Goal: Transaction & Acquisition: Purchase product/service

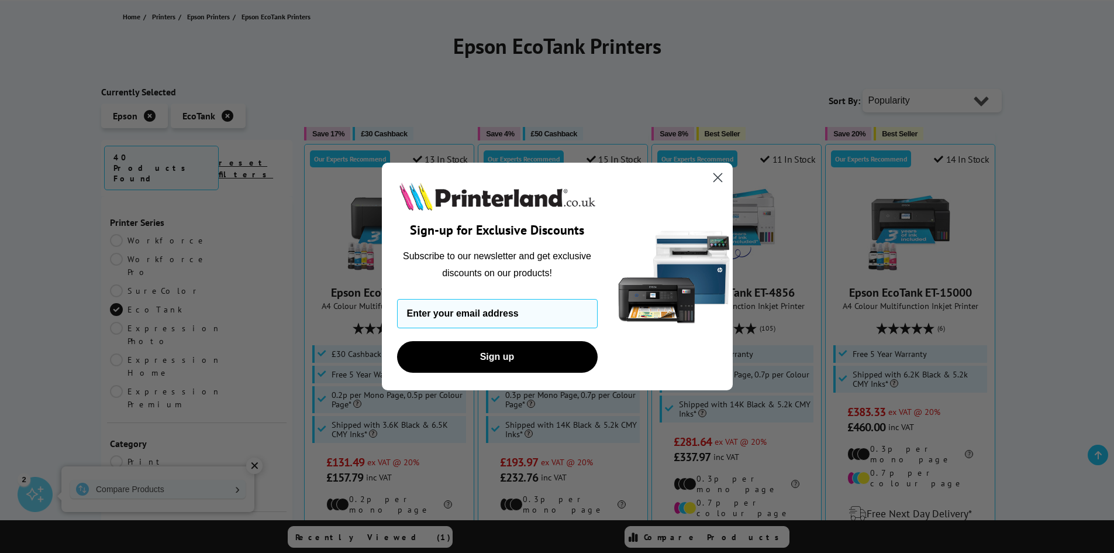
scroll to position [175, 0]
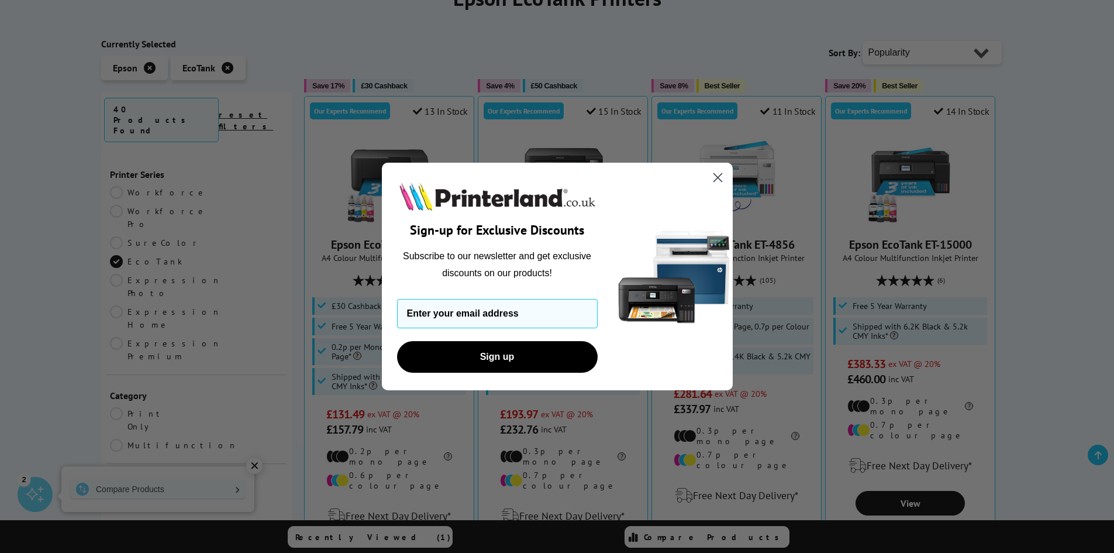
click at [721, 177] on circle "Close dialog" at bounding box center [717, 177] width 19 height 19
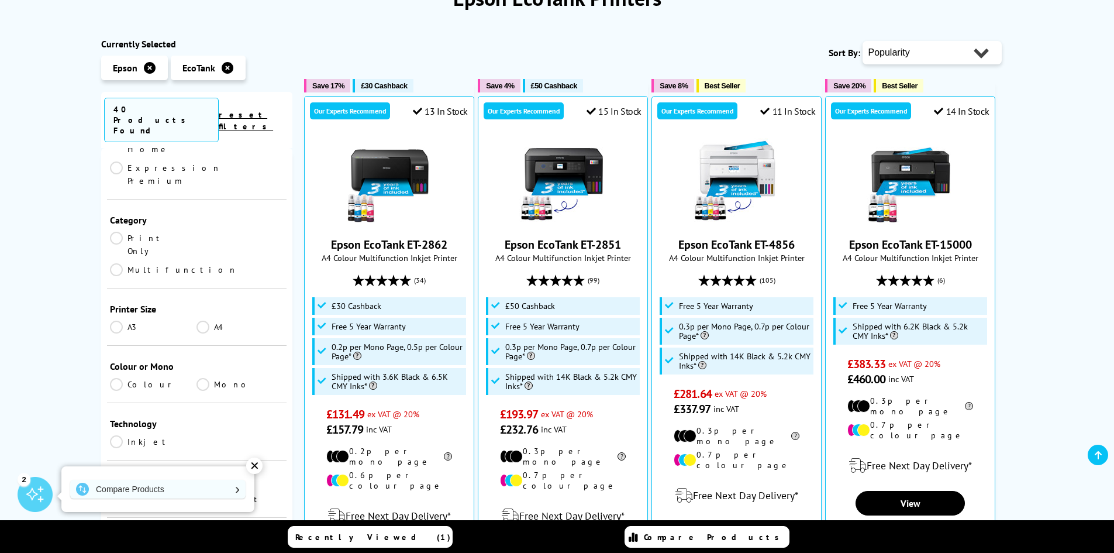
click at [204, 378] on link "Mono" at bounding box center [240, 384] width 87 height 13
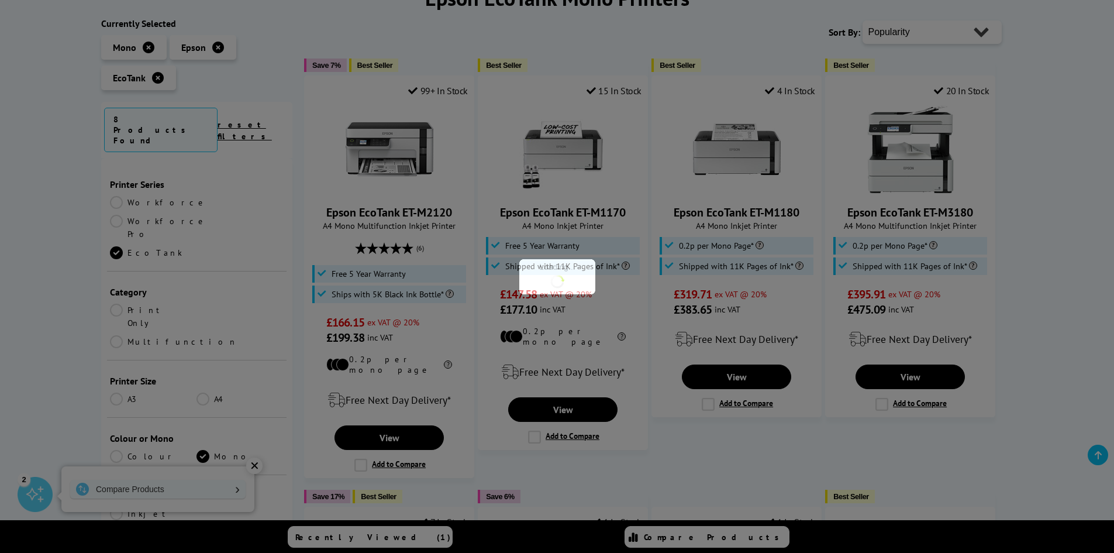
scroll to position [175, 0]
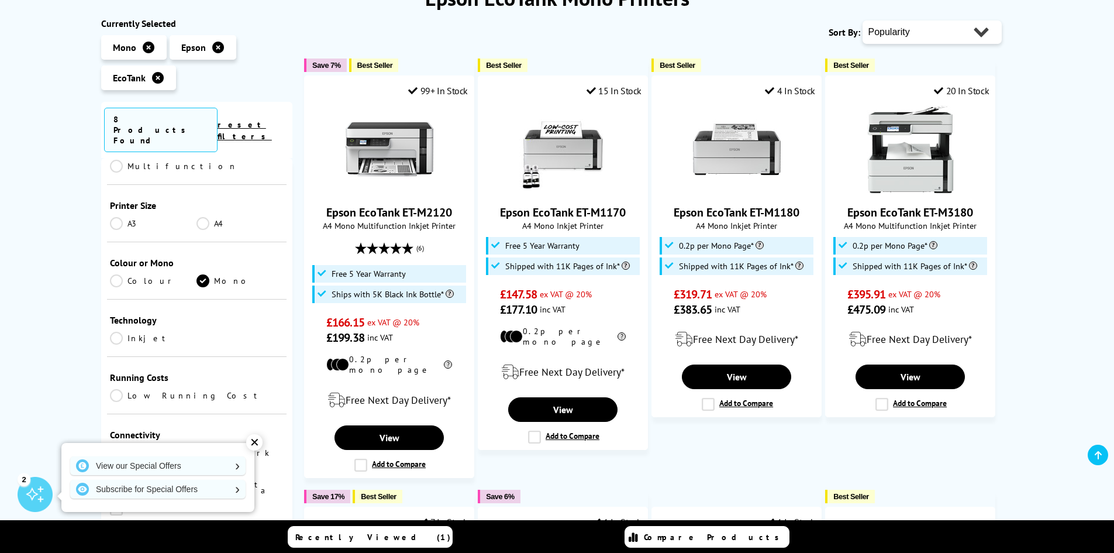
click at [123, 274] on link "Colour" at bounding box center [153, 280] width 87 height 13
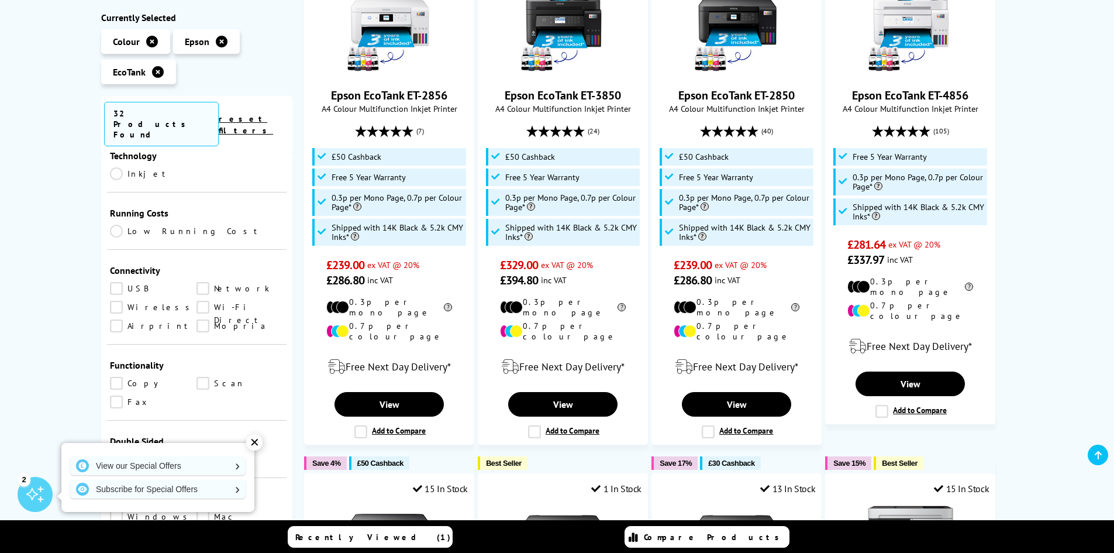
scroll to position [468, 0]
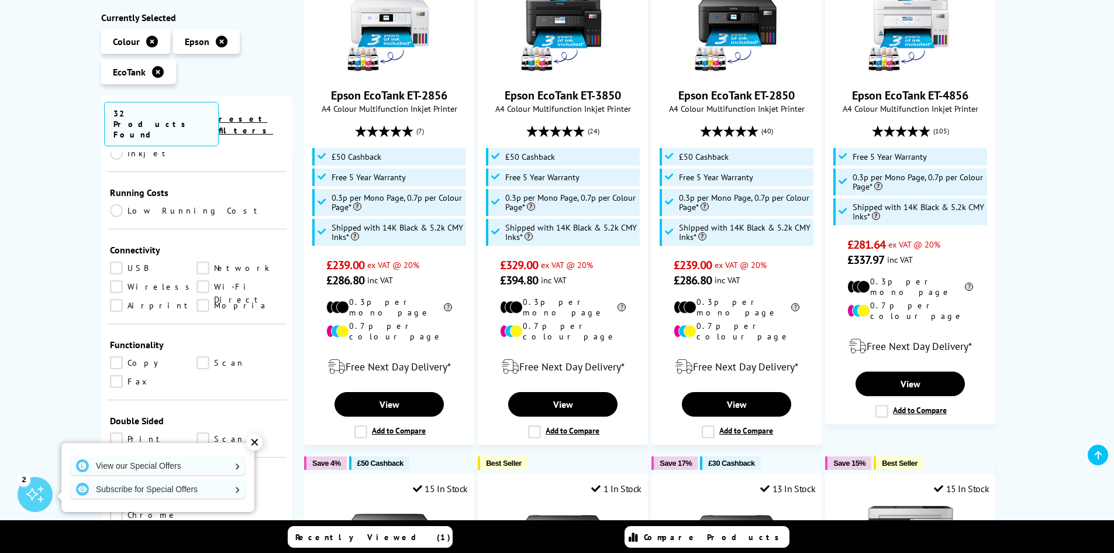
click at [201, 432] on link "Scan" at bounding box center [240, 438] width 87 height 13
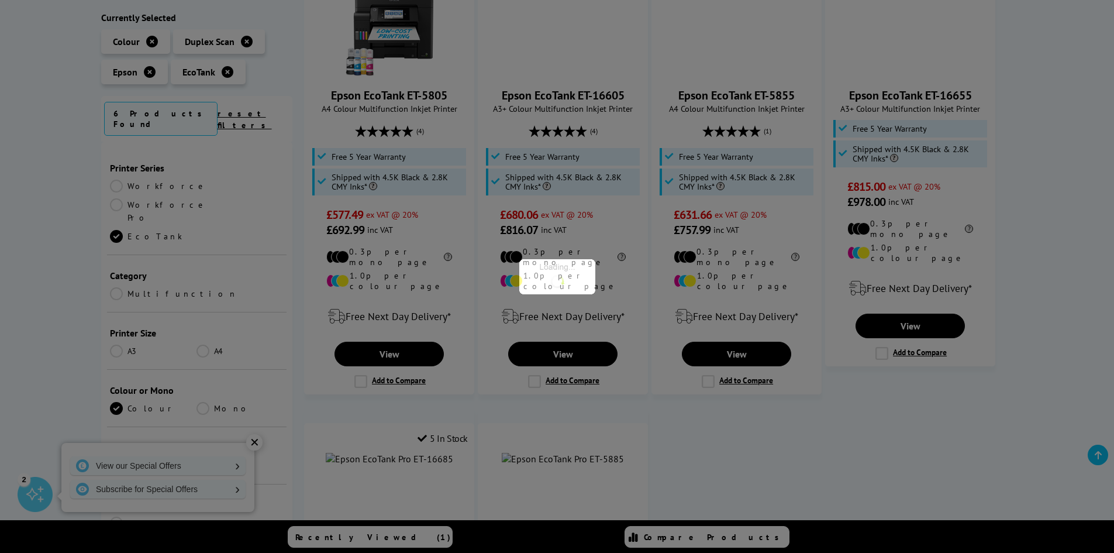
scroll to position [468, 0]
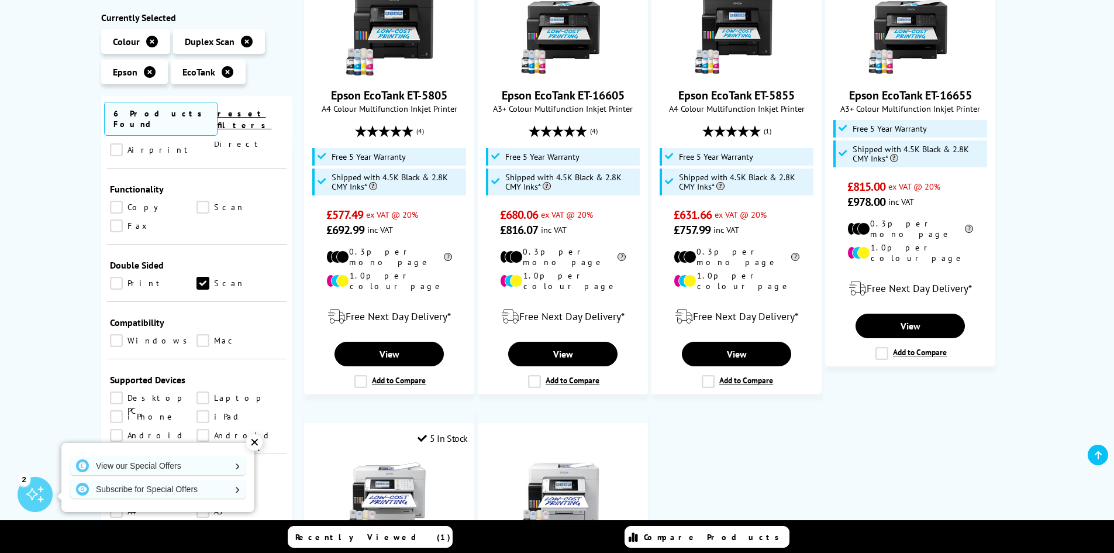
click at [118, 277] on link "Print" at bounding box center [153, 283] width 87 height 13
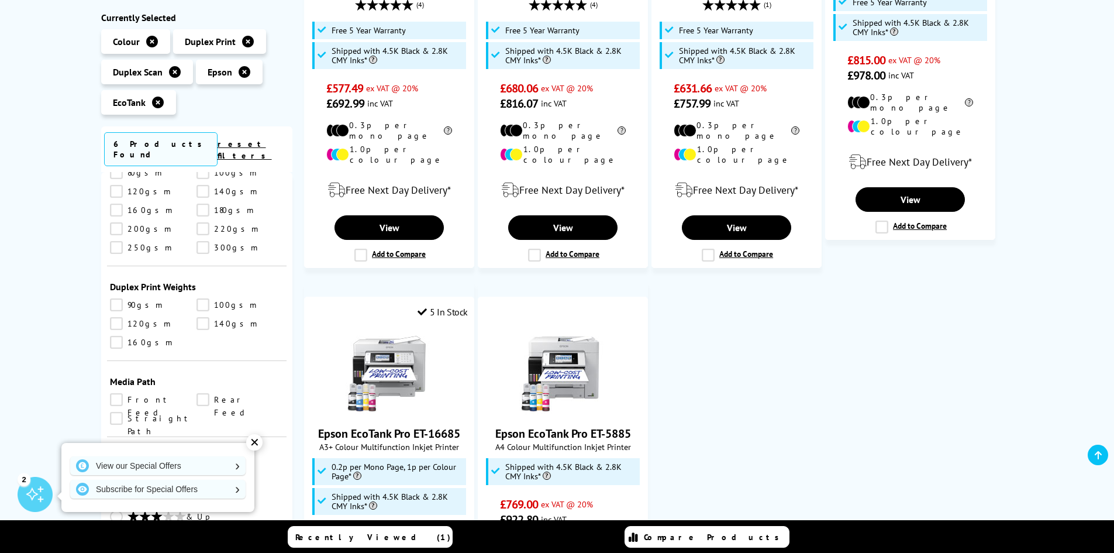
scroll to position [468, 0]
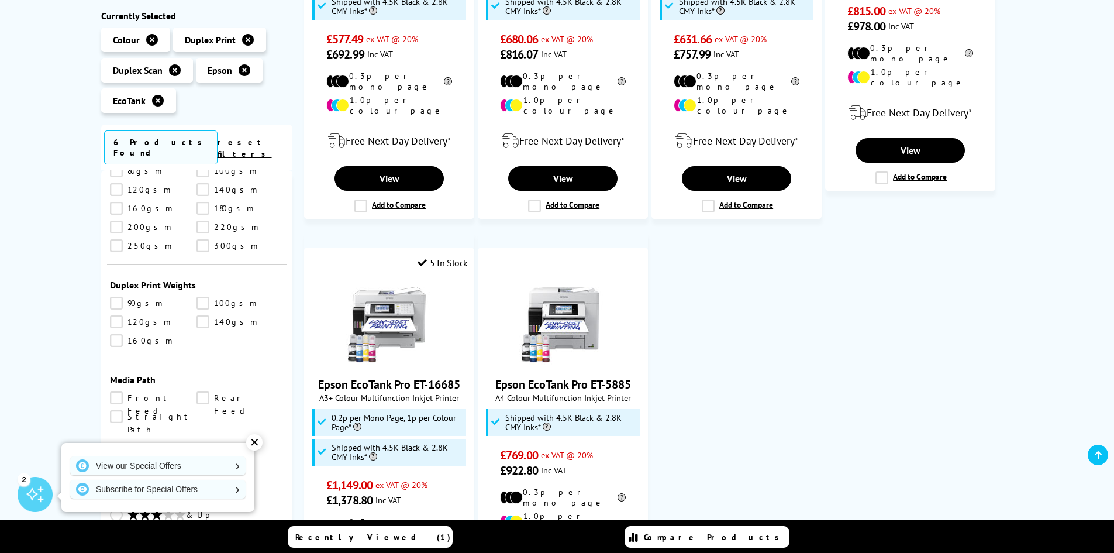
click at [259, 441] on div "✕" at bounding box center [254, 442] width 16 height 16
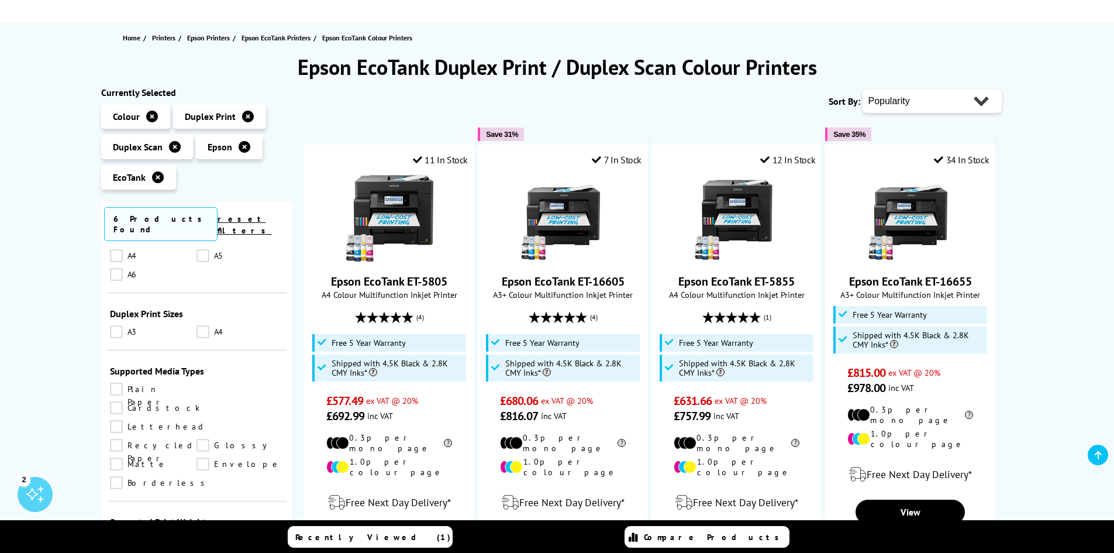
scroll to position [58, 0]
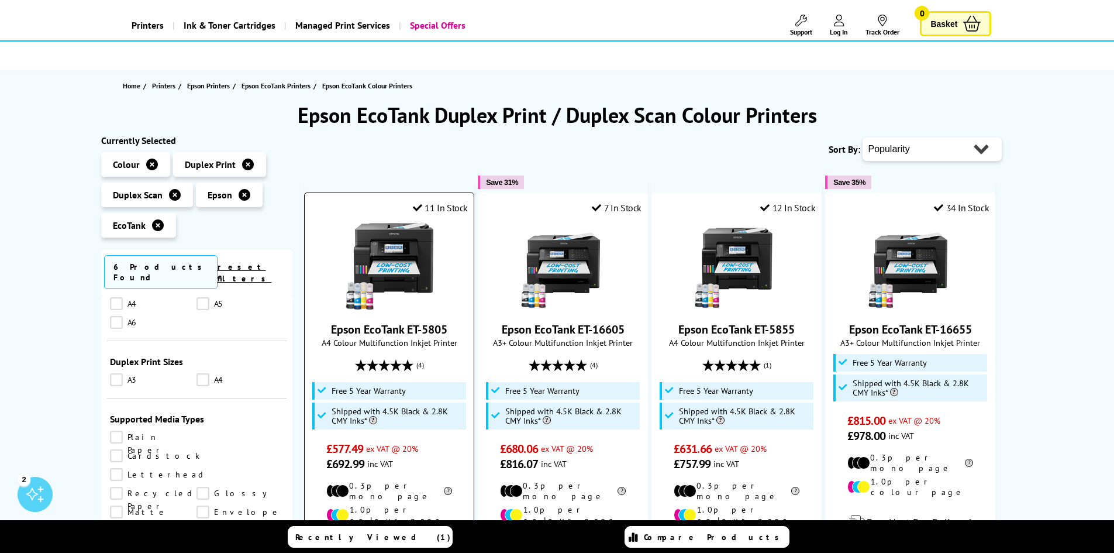
click at [399, 325] on link "Epson EcoTank ET-5805" at bounding box center [389, 329] width 116 height 15
